Goal: Task Accomplishment & Management: Manage account settings

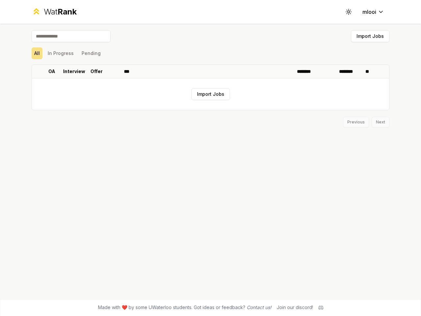
click at [349, 12] on icon at bounding box center [348, 12] width 6 height 6
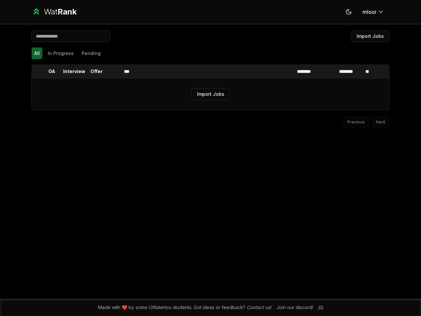
click at [370, 36] on button "Import Jobs" at bounding box center [370, 36] width 38 height 12
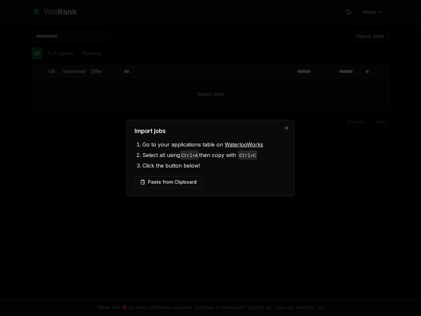
click at [37, 53] on div at bounding box center [210, 158] width 421 height 316
click at [61, 53] on button "In Progress" at bounding box center [60, 53] width 31 height 12
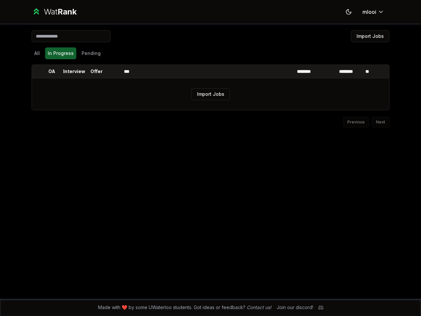
click at [91, 53] on button "Pending" at bounding box center [91, 53] width 24 height 12
click at [37, 71] on th at bounding box center [37, 71] width 11 height 13
click at [52, 71] on p "OA" at bounding box center [51, 71] width 7 height 7
click at [74, 71] on p "Interview" at bounding box center [74, 71] width 22 height 7
click at [96, 71] on p "Offer" at bounding box center [96, 71] width 12 height 7
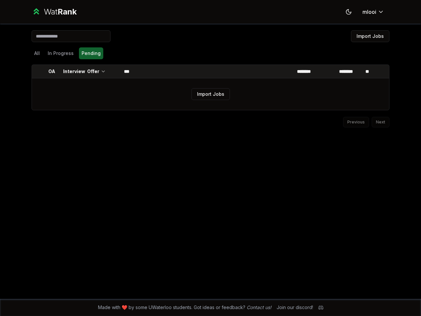
click at [113, 71] on th at bounding box center [114, 71] width 16 height 13
